Goal: Task Accomplishment & Management: Complete application form

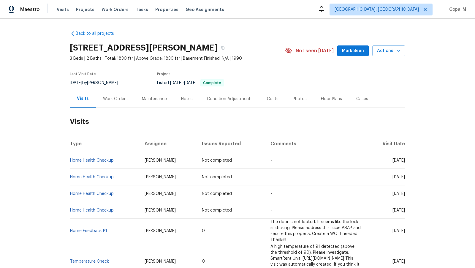
click at [124, 101] on div "Work Orders" at bounding box center [115, 99] width 25 height 6
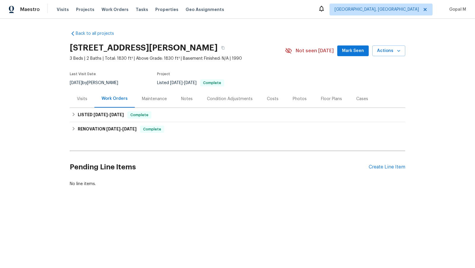
click at [78, 101] on div "Visits" at bounding box center [82, 99] width 10 height 6
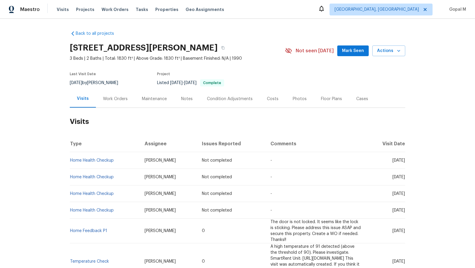
click at [124, 99] on div "Work Orders" at bounding box center [115, 99] width 25 height 6
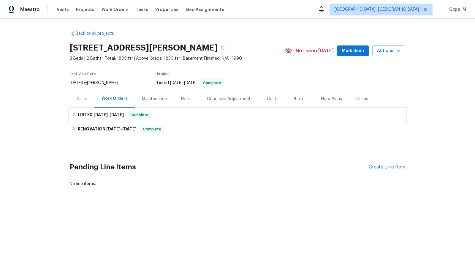
click at [200, 114] on div "LISTED 6/9/25 - 6/23/25 Complete" at bounding box center [238, 114] width 332 height 7
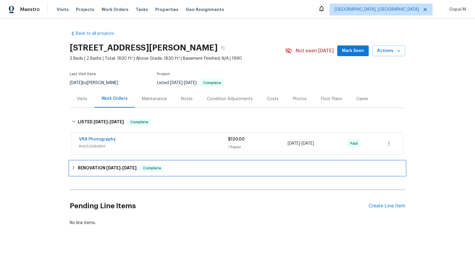
click at [194, 166] on div "RENOVATION 6/5/25 - 6/14/25 Complete" at bounding box center [238, 168] width 332 height 7
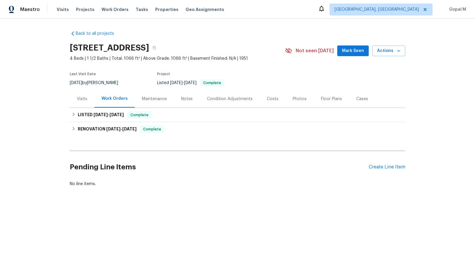
click at [80, 100] on div "Visits" at bounding box center [82, 99] width 10 height 6
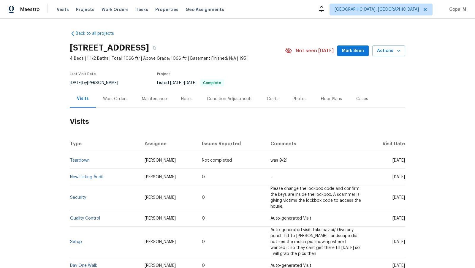
click at [111, 100] on div "Work Orders" at bounding box center [115, 99] width 25 height 6
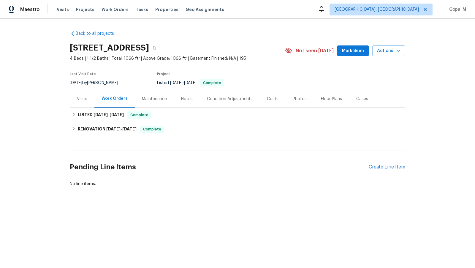
drag, startPoint x: 89, startPoint y: 82, endPoint x: 67, endPoint y: 82, distance: 22.0
click at [67, 82] on div "Back to all projects 2846 Lincoln St, Lorain, OH 44052 4 Beds | 1 1/2 Baths | T…" at bounding box center [237, 123] width 475 height 208
copy span "8/26/2025"
click at [120, 117] on h6 "LISTED 7/31/25 - 8/1/25" at bounding box center [101, 114] width 46 height 7
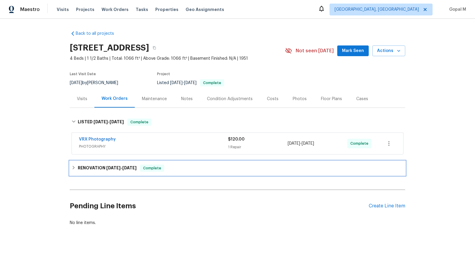
click at [255, 165] on div "RENOVATION 7/21/25 - 7/29/25 Complete" at bounding box center [238, 168] width 332 height 7
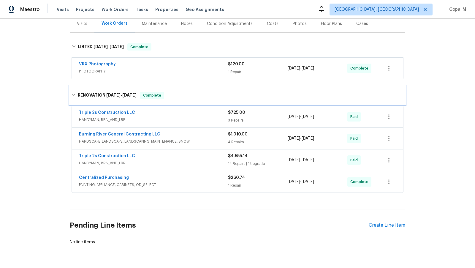
scroll to position [91, 0]
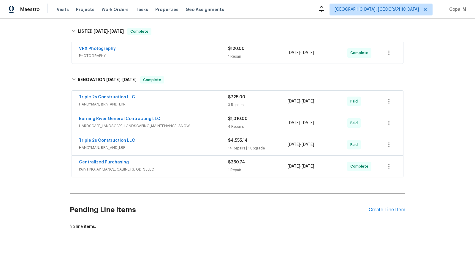
drag, startPoint x: 332, startPoint y: 101, endPoint x: 286, endPoint y: 103, distance: 45.5
click at [286, 103] on div "Triple 2s Construction LLC HANDYMAN, BRN_AND_LRR $725.00 3 Repairs 7/25/2025 - …" at bounding box center [230, 101] width 303 height 14
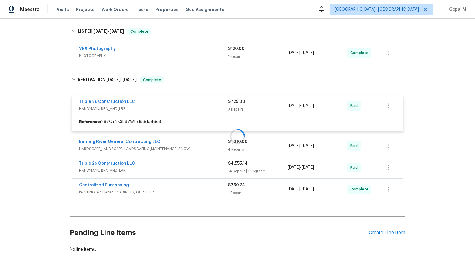
copy div "7/25/2025 - 7/25/2025"
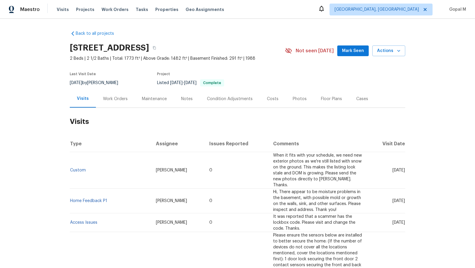
click at [117, 100] on div "Work Orders" at bounding box center [115, 99] width 25 height 6
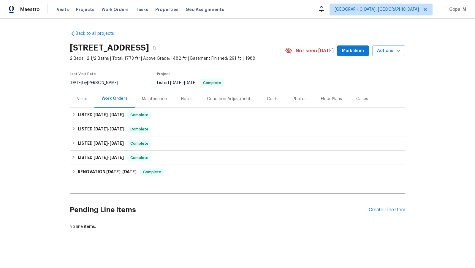
click at [356, 96] on div "Cases" at bounding box center [362, 99] width 12 height 6
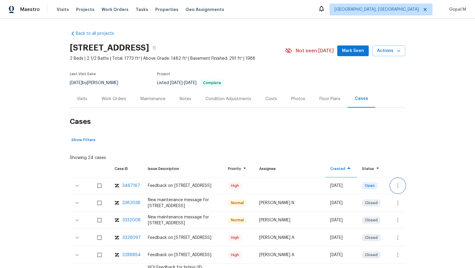
click at [396, 186] on icon "button" at bounding box center [397, 185] width 7 height 7
click at [405, 186] on li "Create a visit" at bounding box center [421, 186] width 61 height 10
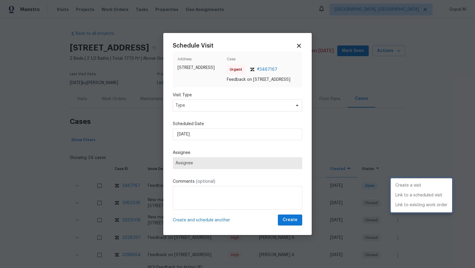
click at [242, 109] on div at bounding box center [237, 134] width 475 height 268
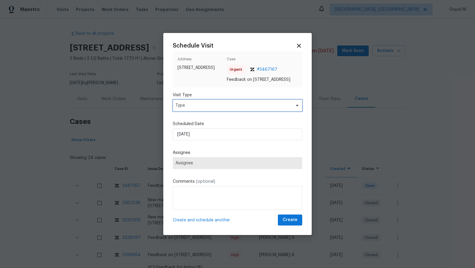
click at [242, 108] on span "Type" at bounding box center [234, 105] width 116 height 6
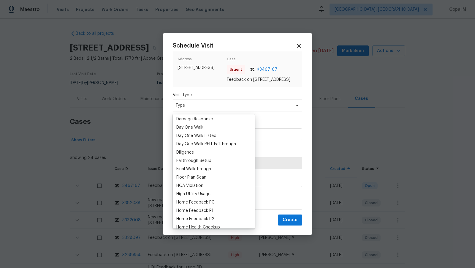
scroll to position [102, 0]
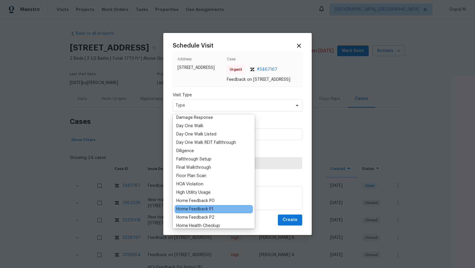
click at [207, 208] on div "Home Feedback P1" at bounding box center [194, 209] width 37 height 6
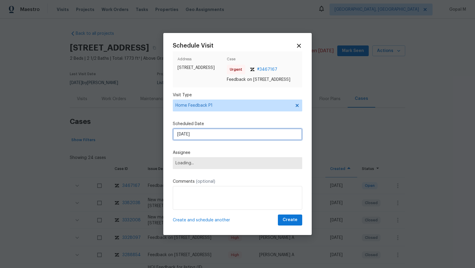
click at [213, 137] on input "05/09/2025" at bounding box center [237, 134] width 129 height 12
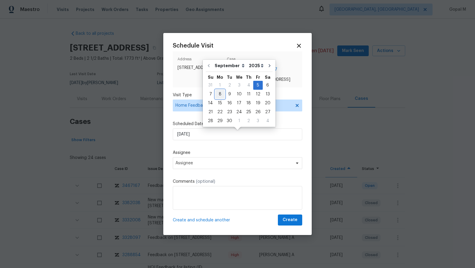
click at [219, 94] on div "8" at bounding box center [220, 94] width 10 height 8
type input "08/09/2025"
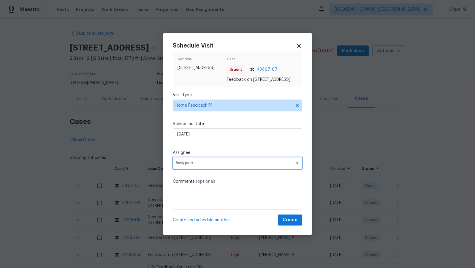
click at [234, 161] on span "Assignee" at bounding box center [237, 163] width 129 height 12
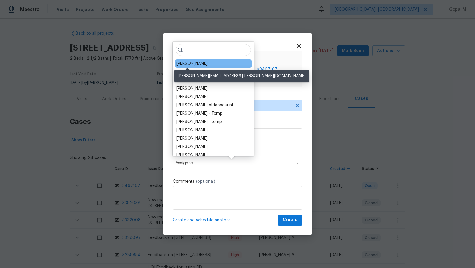
click at [195, 64] on div "Ken Nelson" at bounding box center [191, 64] width 31 height 6
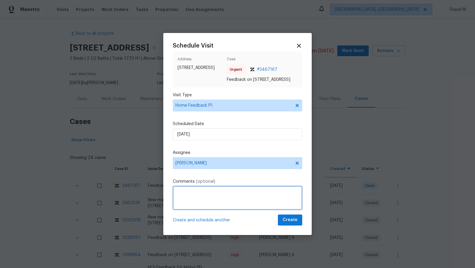
click at [220, 197] on textarea at bounding box center [237, 198] width 129 height 24
click at [230, 202] on textarea "To enrich screen reader interactions, please activate Accessibility in Grammarl…" at bounding box center [237, 198] width 129 height 24
paste textarea "smoke smell"
type textarea "There is a smoke smell in this property. Please address this issue and create a…"
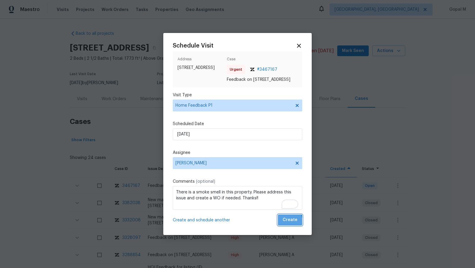
click at [282, 225] on button "Create" at bounding box center [290, 219] width 24 height 11
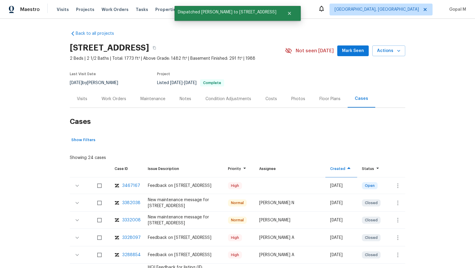
click at [82, 98] on div "Visits" at bounding box center [82, 99] width 10 height 6
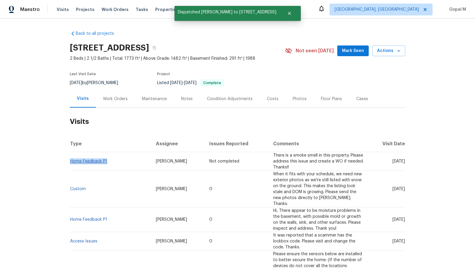
drag, startPoint x: 109, startPoint y: 161, endPoint x: 71, endPoint y: 161, distance: 38.0
click at [71, 161] on td "Home Feedback P1" at bounding box center [110, 161] width 81 height 19
copy link "Home Feedback P1"
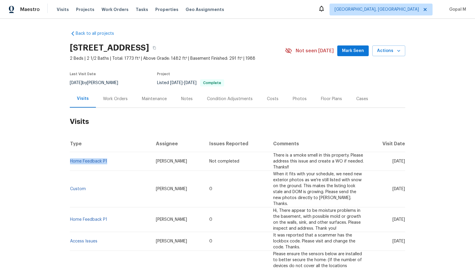
drag, startPoint x: 88, startPoint y: 82, endPoint x: 67, endPoint y: 83, distance: 21.1
click at [67, 83] on div "Back to all projects 6991 Edenvale Blvd, Eden Prairie, MN 55346 2 Beds | 2 1/2 …" at bounding box center [237, 143] width 475 height 249
copy span "7/31/2025"
click at [108, 99] on div "Work Orders" at bounding box center [115, 99] width 25 height 6
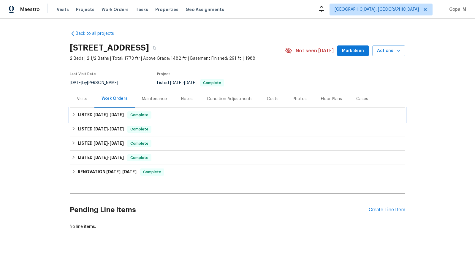
click at [172, 113] on div "LISTED 6/12/25 - 6/20/25 Complete" at bounding box center [238, 114] width 332 height 7
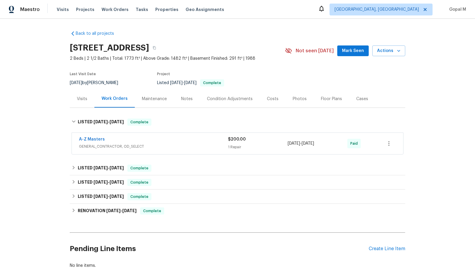
drag, startPoint x: 332, startPoint y: 144, endPoint x: 289, endPoint y: 145, distance: 43.1
click at [289, 145] on div "6/13/2025 - 6/20/2025" at bounding box center [318, 143] width 60 height 14
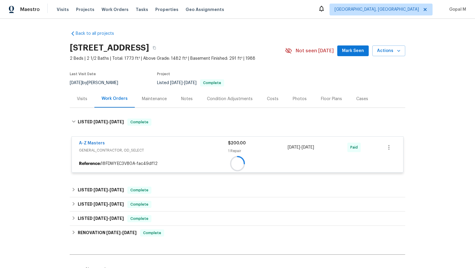
copy span "6/13/2025 - 6/20/2025"
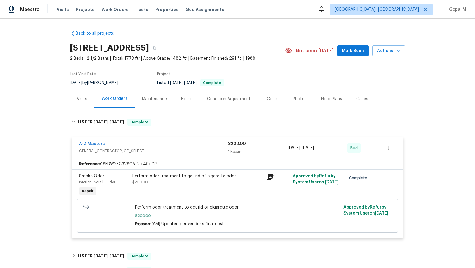
click at [81, 100] on div "Visits" at bounding box center [82, 99] width 10 height 6
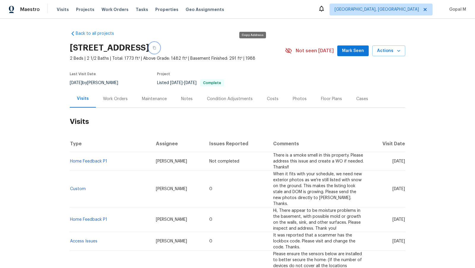
click at [156, 46] on icon "button" at bounding box center [155, 48] width 4 height 4
click at [63, 10] on span "Visits" at bounding box center [63, 10] width 12 height 6
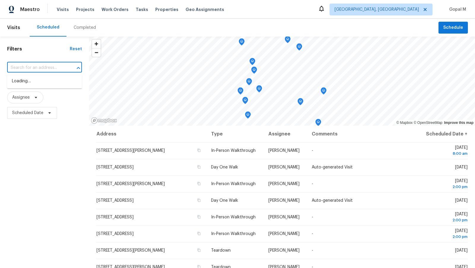
click at [57, 69] on input "text" at bounding box center [36, 67] width 58 height 9
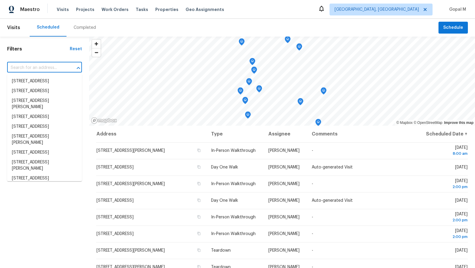
paste input "6991 Edenvale Blvd, Eden Prairie, MN 55346"
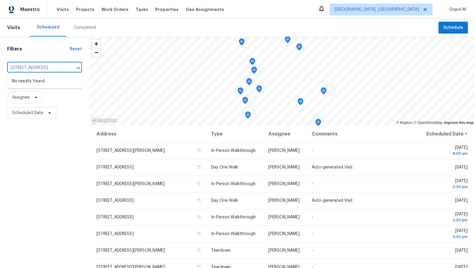
type input "6991 Edenvale Blvd, Eden Prairie, MN 55346"
click at [394, 8] on span "Albuquerque, NM" at bounding box center [377, 10] width 84 height 6
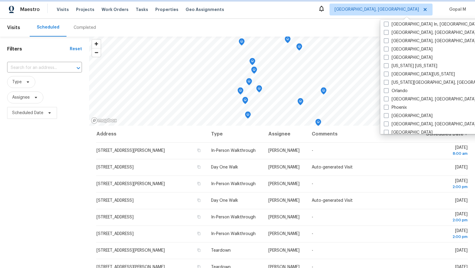
scroll to position [263, 0]
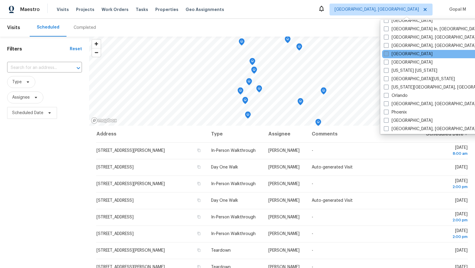
click at [406, 52] on label "Minneapolis" at bounding box center [408, 54] width 49 height 6
click at [388, 52] on input "Minneapolis" at bounding box center [386, 53] width 4 height 4
checkbox input "true"
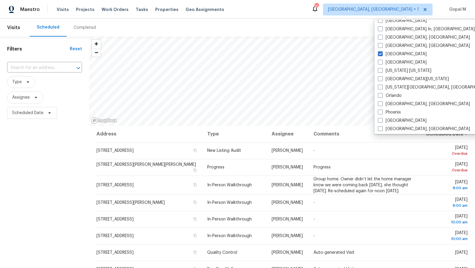
click at [55, 66] on input "text" at bounding box center [36, 67] width 58 height 9
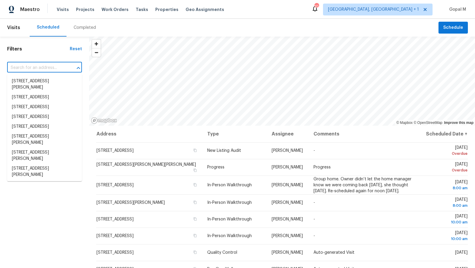
paste input "6991 Edenvale Blvd, Eden Prairie, MN 55346"
type input "6991 Edenvale Blvd, Eden Prairie, MN 55346"
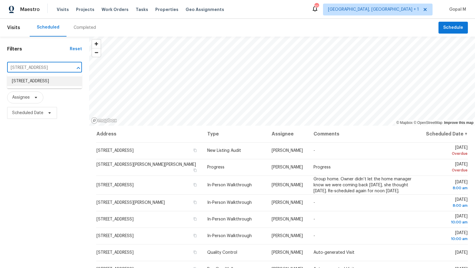
click at [55, 84] on li "6991 Edenvale Blvd, Eden Prairie, MN 55346" at bounding box center [44, 81] width 75 height 10
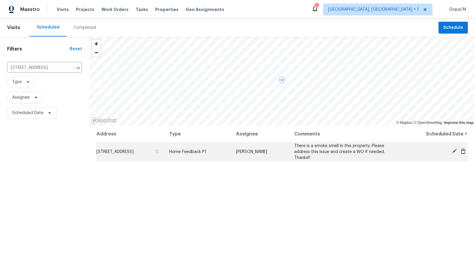
click at [453, 151] on icon at bounding box center [454, 151] width 5 height 5
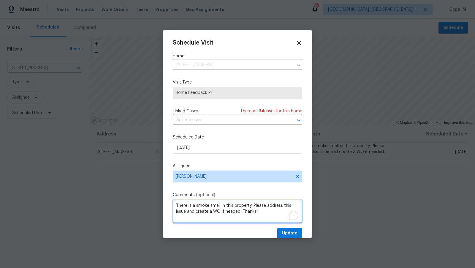
click at [252, 207] on textarea "There is a smoke smell in this property. Please address this issue and create a…" at bounding box center [237, 211] width 129 height 24
click at [224, 212] on textarea "There is a smoke smell in this property. It's a repeated issue. Please address …" at bounding box center [237, 211] width 129 height 24
click at [251, 208] on textarea "There is a smoke smell in this property. It's a repeated issue. Please address …" at bounding box center [237, 211] width 129 height 24
click at [211, 221] on textarea "There is a smoke smell in this property and It's a repeated issue. Please addre…" at bounding box center [237, 211] width 129 height 24
type textarea "There is a smoke smell in this property and It's a repeated issue. Please addre…"
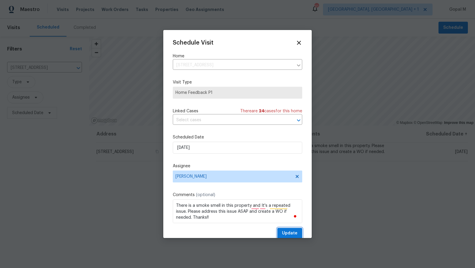
click at [284, 236] on span "Update" at bounding box center [289, 233] width 15 height 7
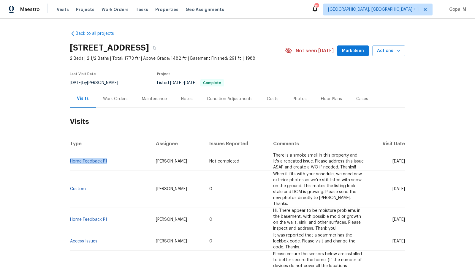
drag, startPoint x: 107, startPoint y: 161, endPoint x: 71, endPoint y: 160, distance: 36.0
click at [71, 160] on td "Home Feedback P1" at bounding box center [110, 161] width 81 height 19
copy link "Home Feedback P1"
click at [160, 44] on button "button" at bounding box center [154, 47] width 11 height 11
click at [57, 8] on span "Visits" at bounding box center [63, 10] width 12 height 6
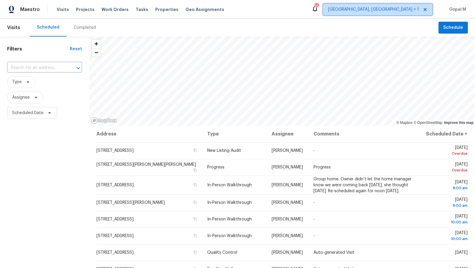
click at [387, 6] on span "[GEOGRAPHIC_DATA], [GEOGRAPHIC_DATA] + 1" at bounding box center [378, 10] width 110 height 12
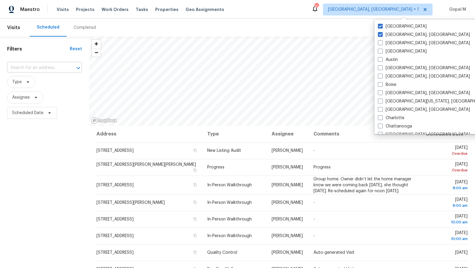
click at [58, 67] on input "text" at bounding box center [36, 67] width 58 height 9
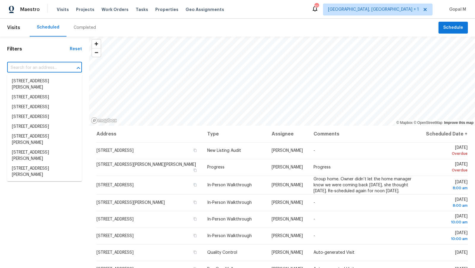
paste input "[STREET_ADDRESS]"
type input "[STREET_ADDRESS]"
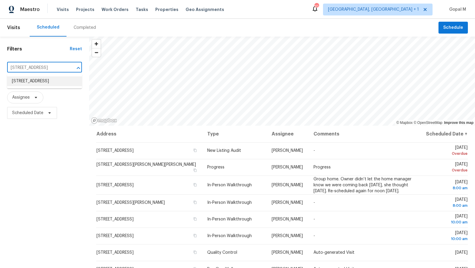
click at [45, 85] on li "[STREET_ADDRESS]" at bounding box center [44, 81] width 75 height 10
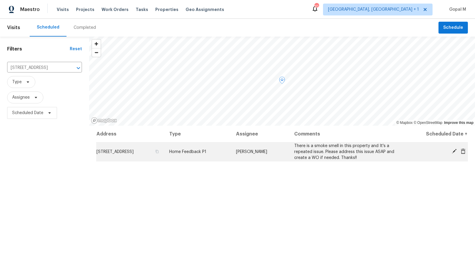
click at [463, 150] on icon at bounding box center [463, 151] width 5 height 5
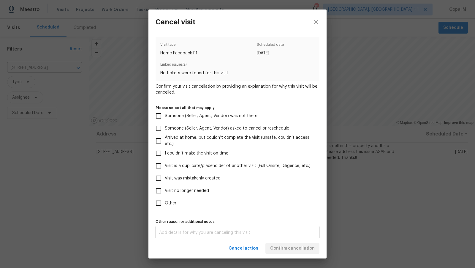
click at [182, 181] on label "Visit was mistakenly created" at bounding box center [233, 178] width 162 height 12
click at [165, 181] on input "Visit was mistakenly created" at bounding box center [158, 178] width 12 height 12
checkbox input "true"
click at [169, 205] on span "Other" at bounding box center [171, 203] width 12 height 6
click at [165, 205] on input "Other" at bounding box center [158, 203] width 12 height 12
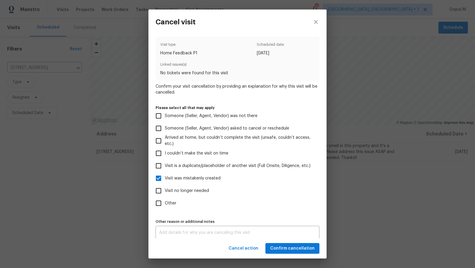
checkbox input "true"
click at [169, 177] on span "Visit was mistakenly created" at bounding box center [193, 178] width 56 height 6
click at [165, 177] on input "Visit was mistakenly created" at bounding box center [158, 178] width 12 height 12
checkbox input "false"
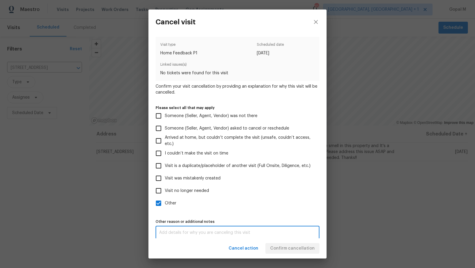
click at [249, 231] on textarea at bounding box center [237, 232] width 157 height 4
type textarea "."
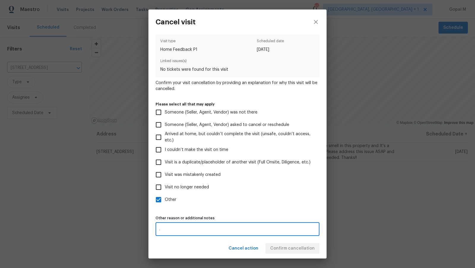
click at [222, 228] on textarea "." at bounding box center [237, 229] width 157 height 4
type textarea "Side"
click at [292, 249] on div "Cancel action Confirm cancellation" at bounding box center [238, 248] width 178 height 20
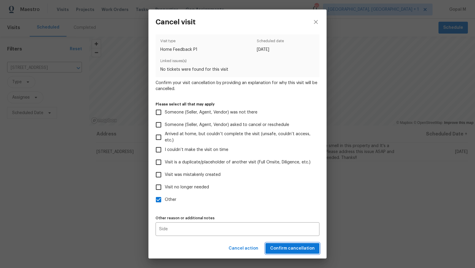
click at [292, 249] on span "Confirm cancellation" at bounding box center [292, 248] width 45 height 7
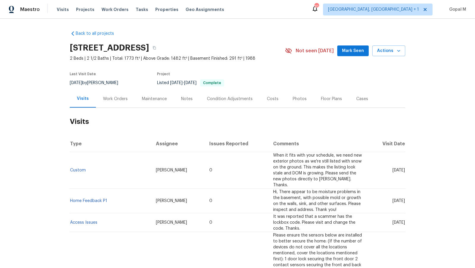
click at [121, 104] on div "Work Orders" at bounding box center [115, 99] width 39 height 18
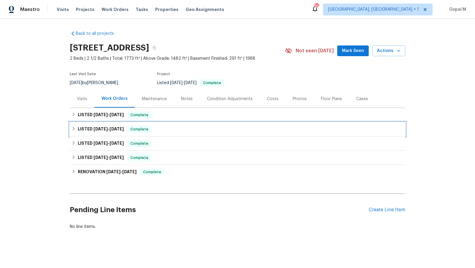
click at [218, 124] on div "LISTED [DATE] - [DATE] Complete" at bounding box center [238, 129] width 336 height 14
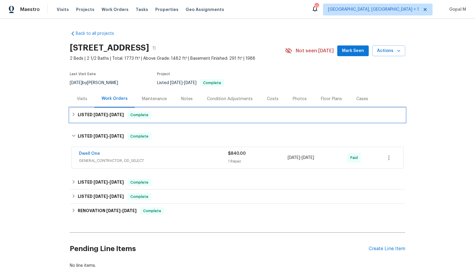
click at [287, 119] on div "LISTED [DATE] - [DATE] Complete" at bounding box center [238, 115] width 336 height 14
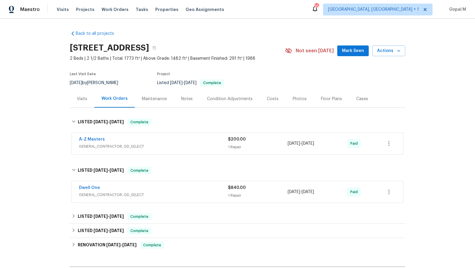
drag, startPoint x: 332, startPoint y: 143, endPoint x: 287, endPoint y: 144, distance: 45.2
click at [287, 144] on div "A-Z Masters GENERAL_CONTRACTOR, OD_SELECT $200.00 1 Repair [DATE] - [DATE] Paid" at bounding box center [230, 143] width 303 height 14
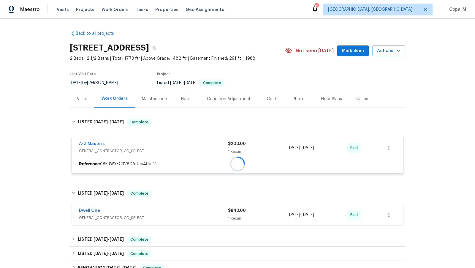
copy div "[DATE] - [DATE]"
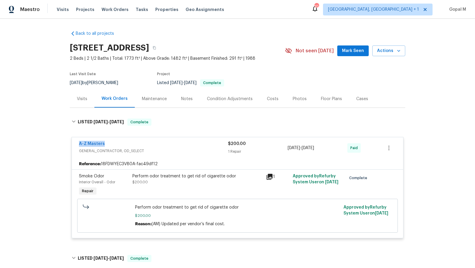
drag, startPoint x: 75, startPoint y: 143, endPoint x: 105, endPoint y: 143, distance: 30.6
click at [105, 143] on div "A-Z Masters GENERAL_CONTRACTOR, OD_SELECT $200.00 1 Repair [DATE] - [DATE] Paid" at bounding box center [237, 147] width 331 height 21
copy link "A-Z Masters"
click at [81, 97] on div "Visits" at bounding box center [82, 99] width 10 height 6
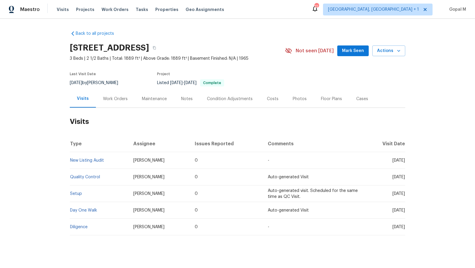
click at [106, 103] on div "Work Orders" at bounding box center [115, 99] width 39 height 18
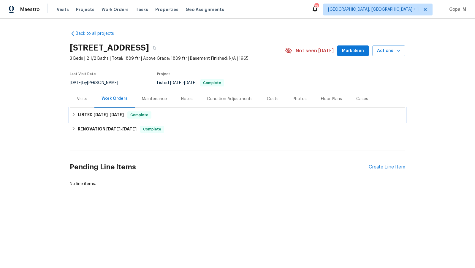
click at [99, 114] on span "8/26/25" at bounding box center [101, 115] width 14 height 4
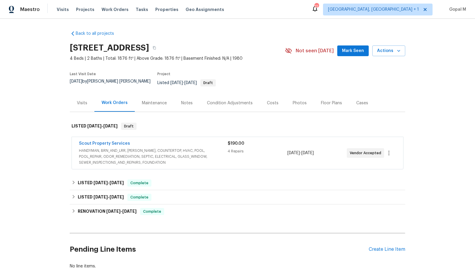
click at [277, 148] on div "4 Repairs" at bounding box center [257, 151] width 59 height 6
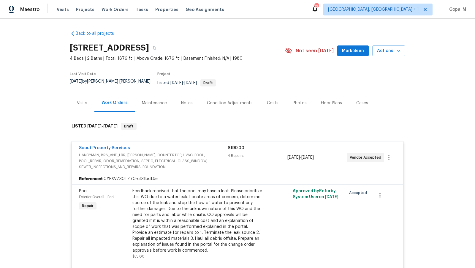
click at [82, 100] on div "Visits" at bounding box center [82, 103] width 10 height 6
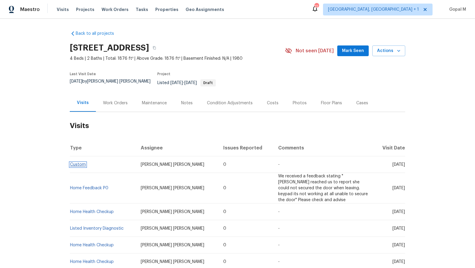
click at [78, 162] on link "Custom" at bounding box center [78, 164] width 16 height 4
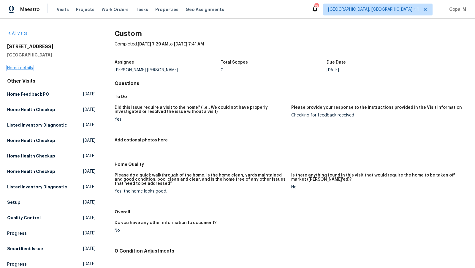
click at [26, 66] on link "Home details" at bounding box center [20, 68] width 26 height 4
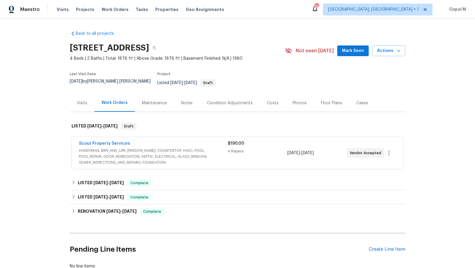
drag, startPoint x: 86, startPoint y: 83, endPoint x: 71, endPoint y: 83, distance: 15.4
click at [71, 83] on span "[DATE]" at bounding box center [76, 81] width 12 height 4
copy span "[DATE]"
drag, startPoint x: 327, startPoint y: 149, endPoint x: 288, endPoint y: 151, distance: 39.0
click at [288, 151] on div "[DATE] - [DATE]" at bounding box center [316, 152] width 59 height 25
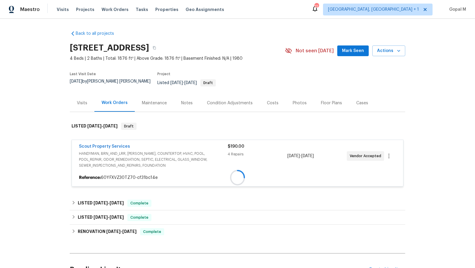
copy span "[DATE] - [DATE]"
